Goal: Information Seeking & Learning: Understand process/instructions

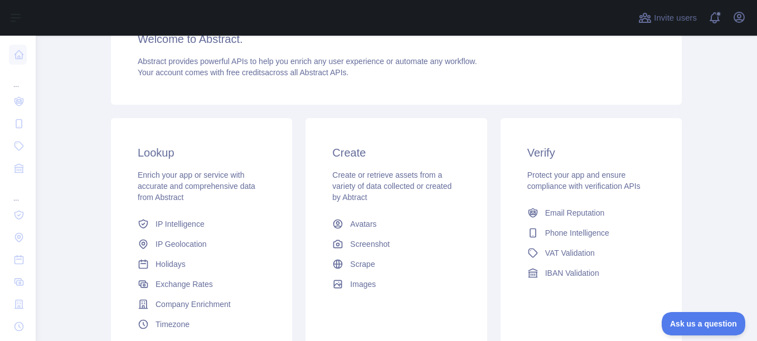
scroll to position [167, 0]
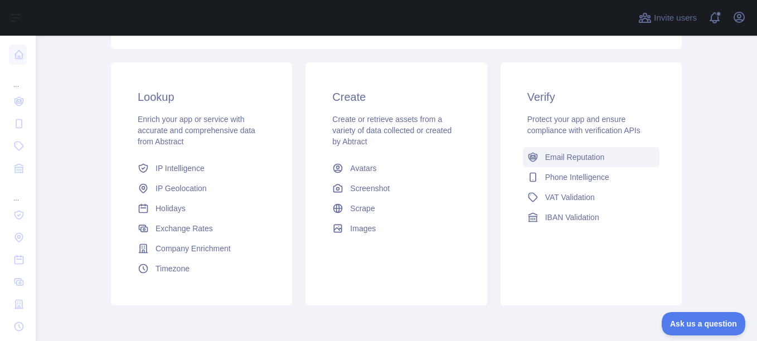
click at [573, 155] on span "Email Reputation" at bounding box center [575, 157] width 60 height 11
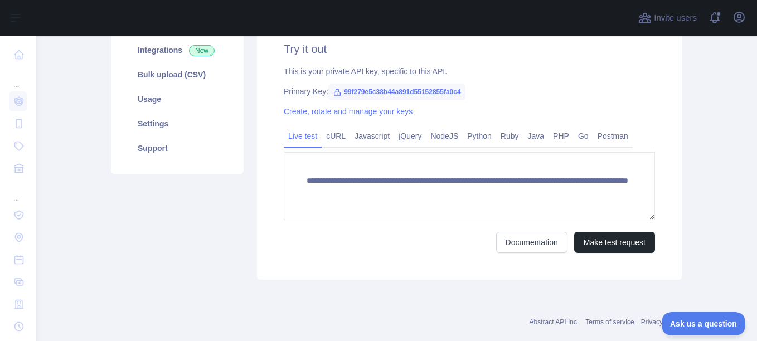
scroll to position [111, 0]
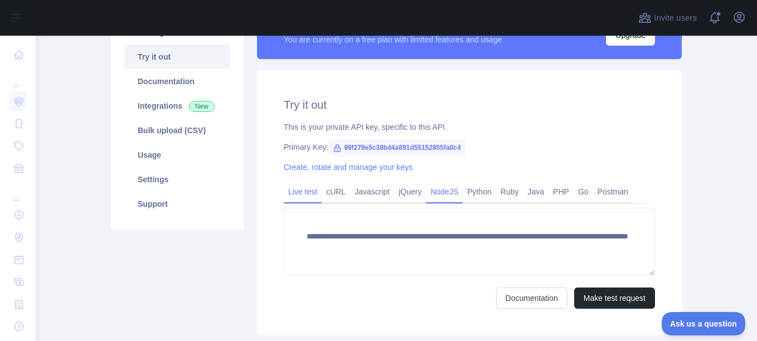
drag, startPoint x: 438, startPoint y: 193, endPoint x: 446, endPoint y: 188, distance: 9.3
click at [438, 193] on link "NodeJS" at bounding box center [444, 192] width 37 height 18
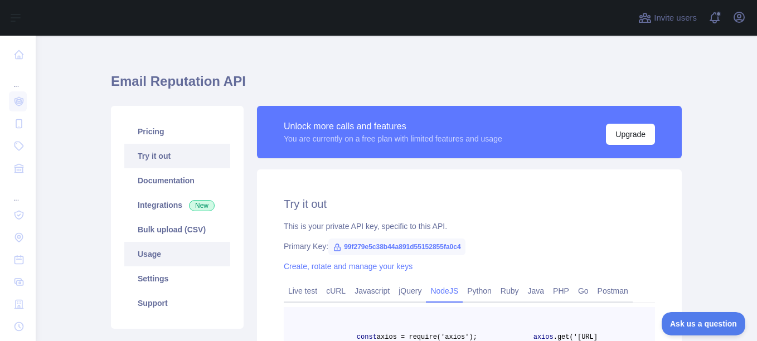
scroll to position [0, 0]
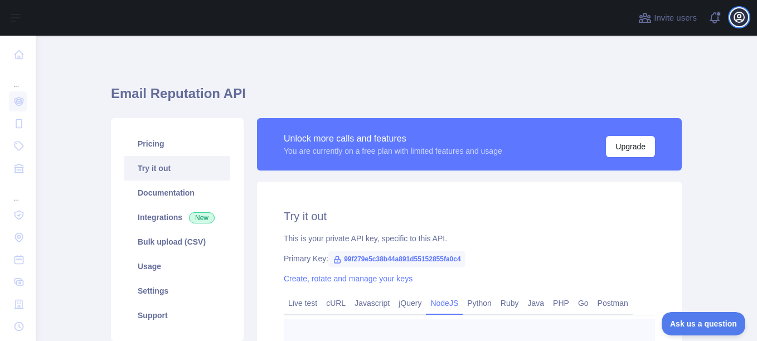
click at [740, 16] on icon "button" at bounding box center [739, 17] width 10 height 10
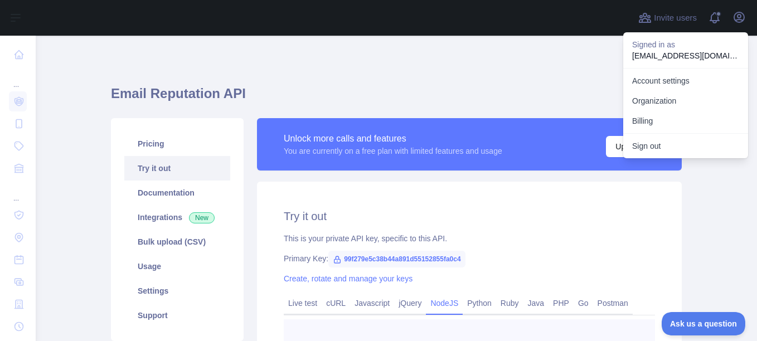
click at [557, 71] on div "Email Reputation API Pricing Try it out Documentation Integrations New Bulk upl…" at bounding box center [396, 261] width 570 height 398
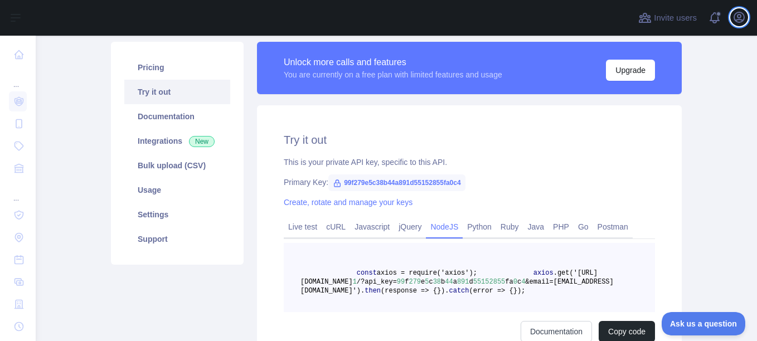
scroll to position [111, 0]
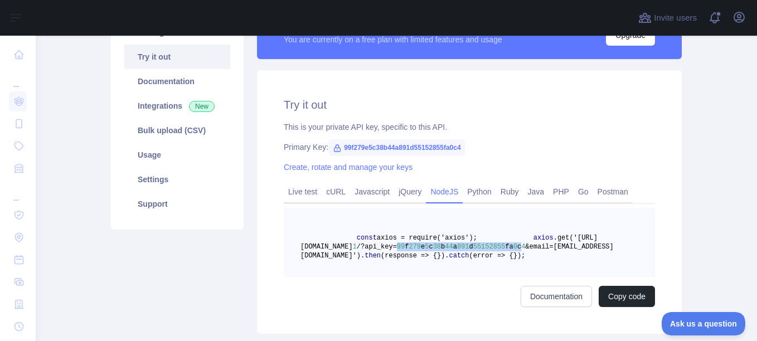
drag, startPoint x: 326, startPoint y: 256, endPoint x: 440, endPoint y: 257, distance: 113.7
click at [440, 257] on span "axios .get('[URL][DOMAIN_NAME] 1 /?api_key= 99 f 279 e 5 c 38 b 44 a 891 d 5515…" at bounding box center [456, 247] width 313 height 26
drag, startPoint x: 440, startPoint y: 257, endPoint x: 409, endPoint y: 148, distance: 113.4
click at [409, 148] on span "99f279e5c38b44a891d55152855fa0c4" at bounding box center [396, 147] width 137 height 17
click at [407, 148] on span "99f279e5c38b44a891d55152855fa0c4" at bounding box center [396, 147] width 137 height 17
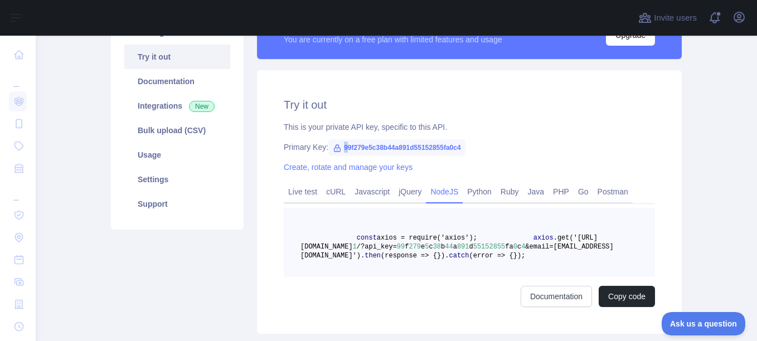
click at [339, 147] on span "99f279e5c38b44a891d55152855fa0c4" at bounding box center [396, 147] width 137 height 17
drag, startPoint x: 339, startPoint y: 147, endPoint x: 458, endPoint y: 148, distance: 119.2
click at [458, 148] on span "99f279e5c38b44a891d55152855fa0c4" at bounding box center [396, 147] width 137 height 17
drag, startPoint x: 458, startPoint y: 148, endPoint x: 443, endPoint y: 148, distance: 15.1
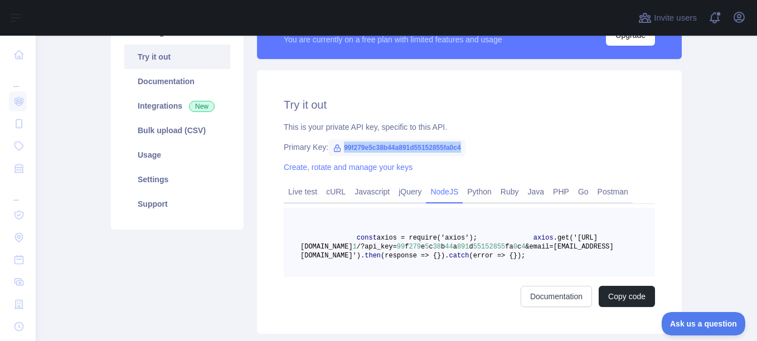
copy span "99f279e5c38b44a891d55152855fa0c4"
